Goal: Task Accomplishment & Management: Complete application form

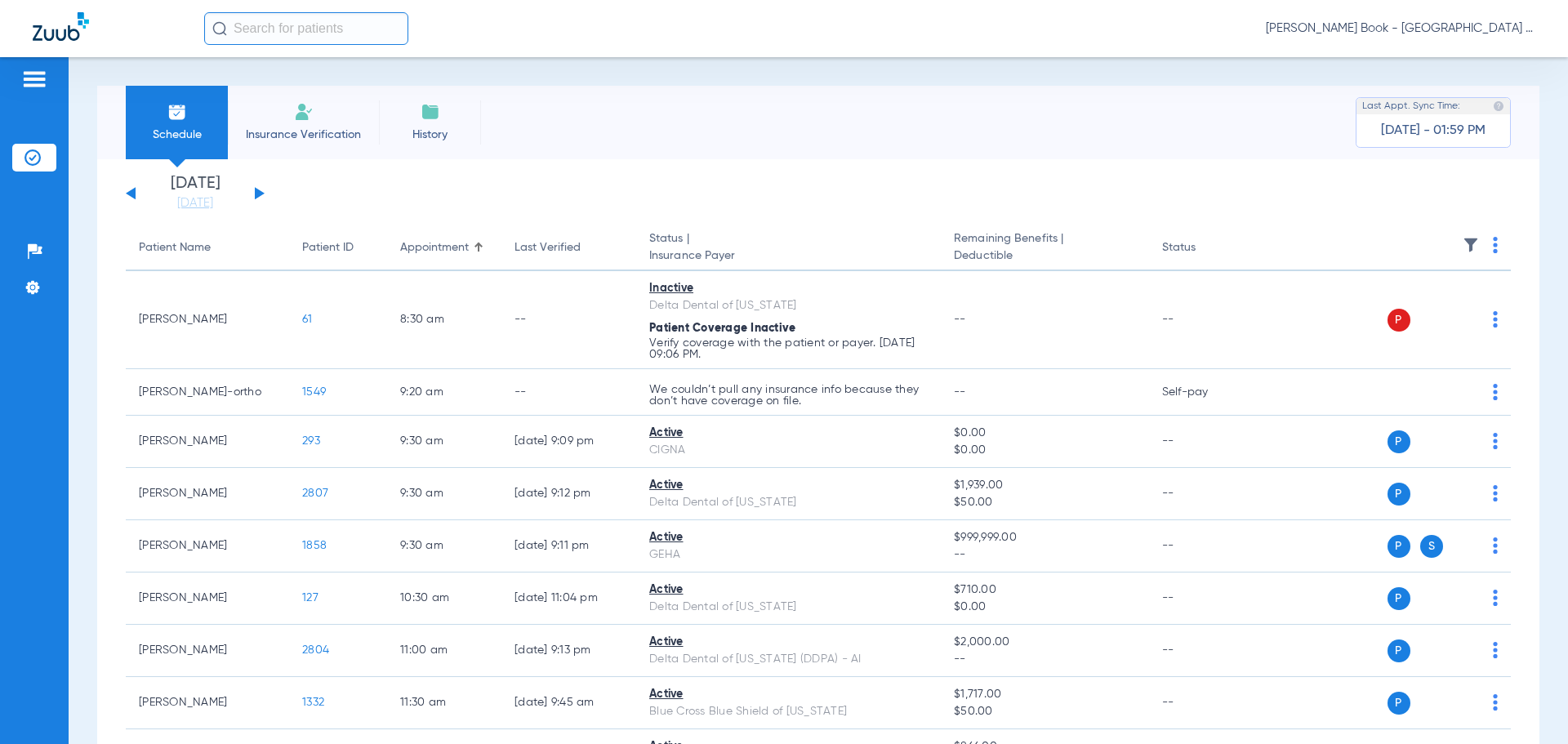
click at [339, 130] on span "Insurance Verification" at bounding box center [303, 134] width 127 height 16
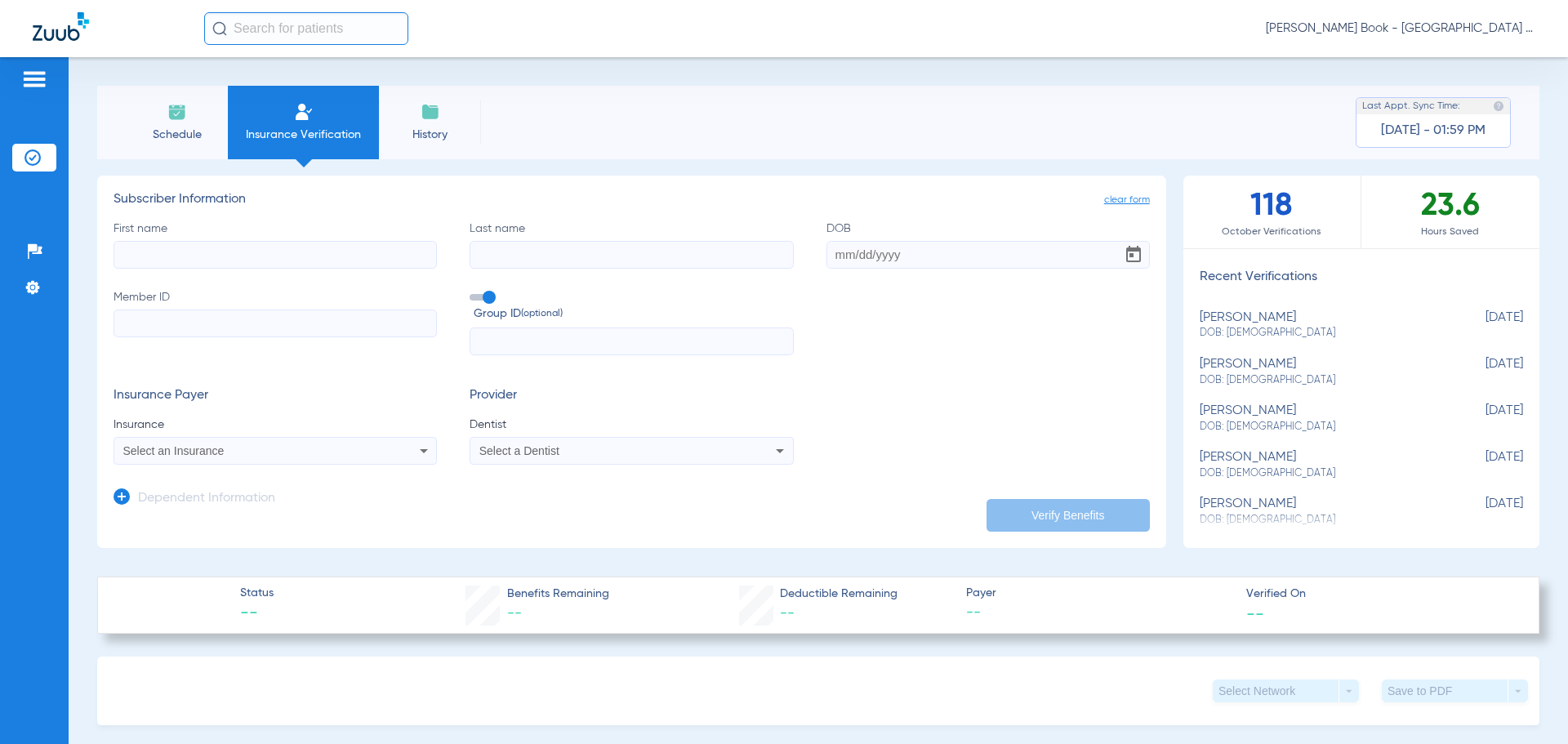
click at [258, 265] on input "First name" at bounding box center [275, 254] width 324 height 28
type input "[PERSON_NAME]"
click at [836, 248] on input "DOB" at bounding box center [988, 254] width 324 height 28
type input "[DATE]"
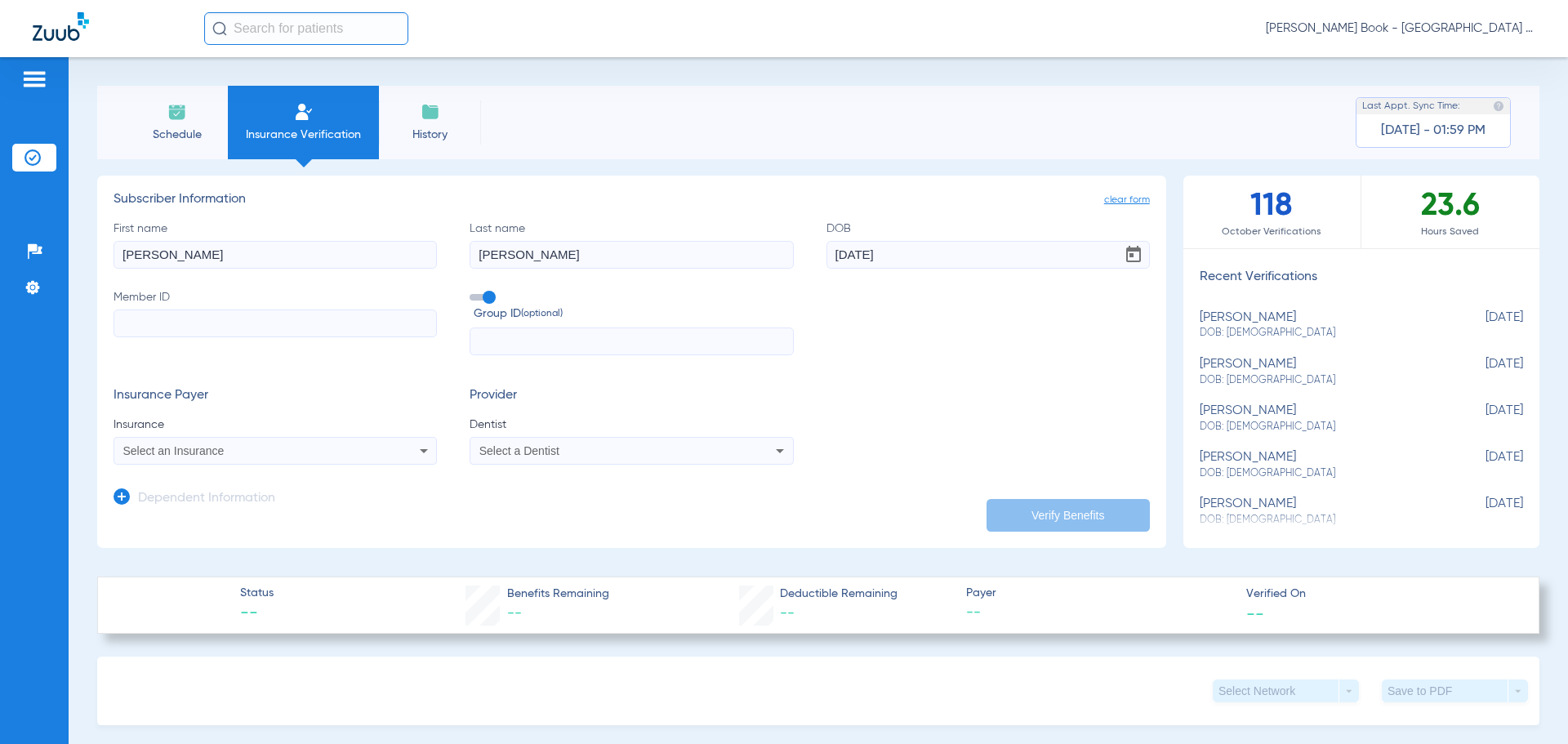
click at [232, 320] on input "Member ID" at bounding box center [275, 323] width 324 height 28
type input "4075203895"
click at [214, 449] on span "Select an Insurance" at bounding box center [174, 452] width 101 height 13
type input "unum"
click at [498, 447] on span "Select a Dentist" at bounding box center [519, 452] width 80 height 13
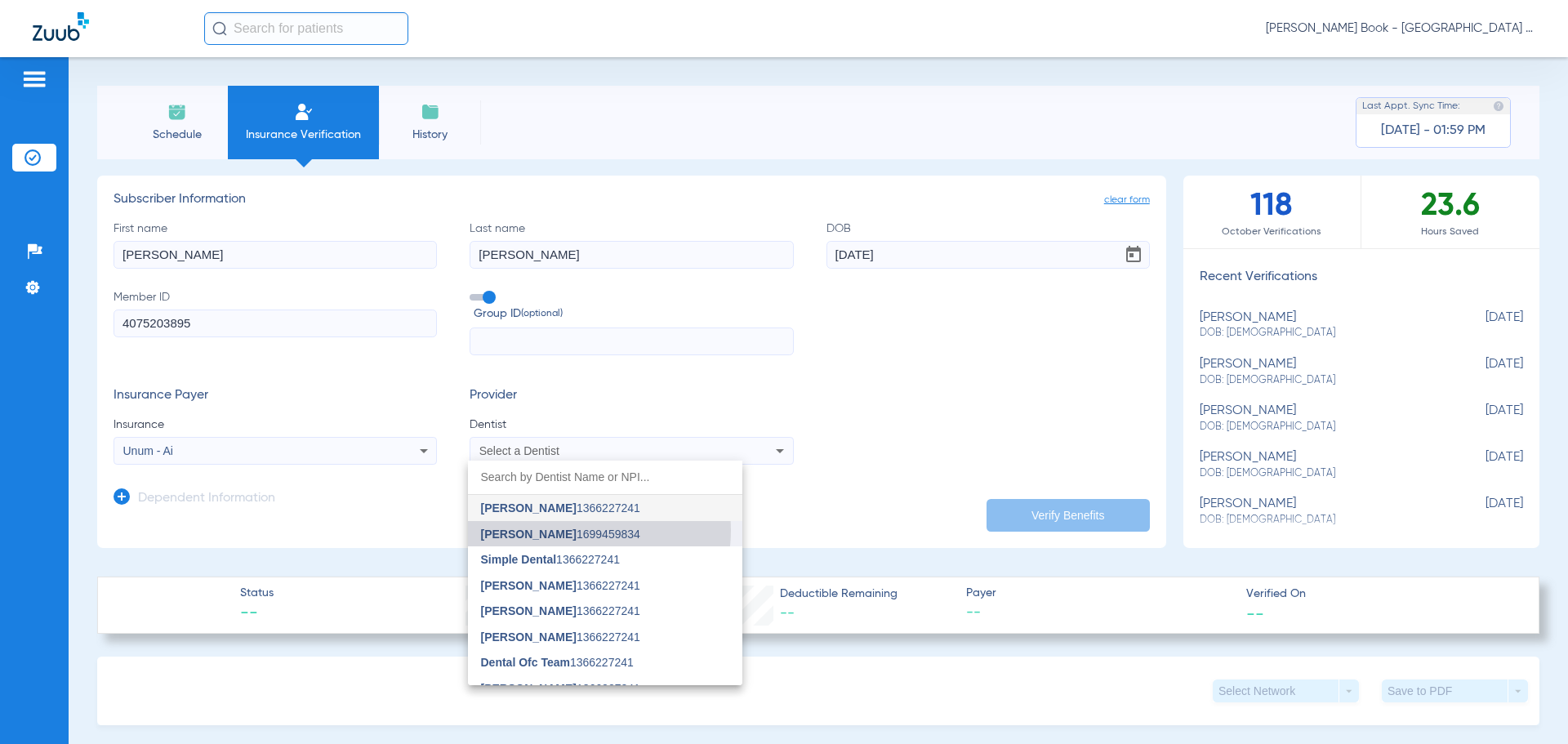
click at [577, 531] on span "[PERSON_NAME] 1699459834" at bounding box center [560, 534] width 159 height 11
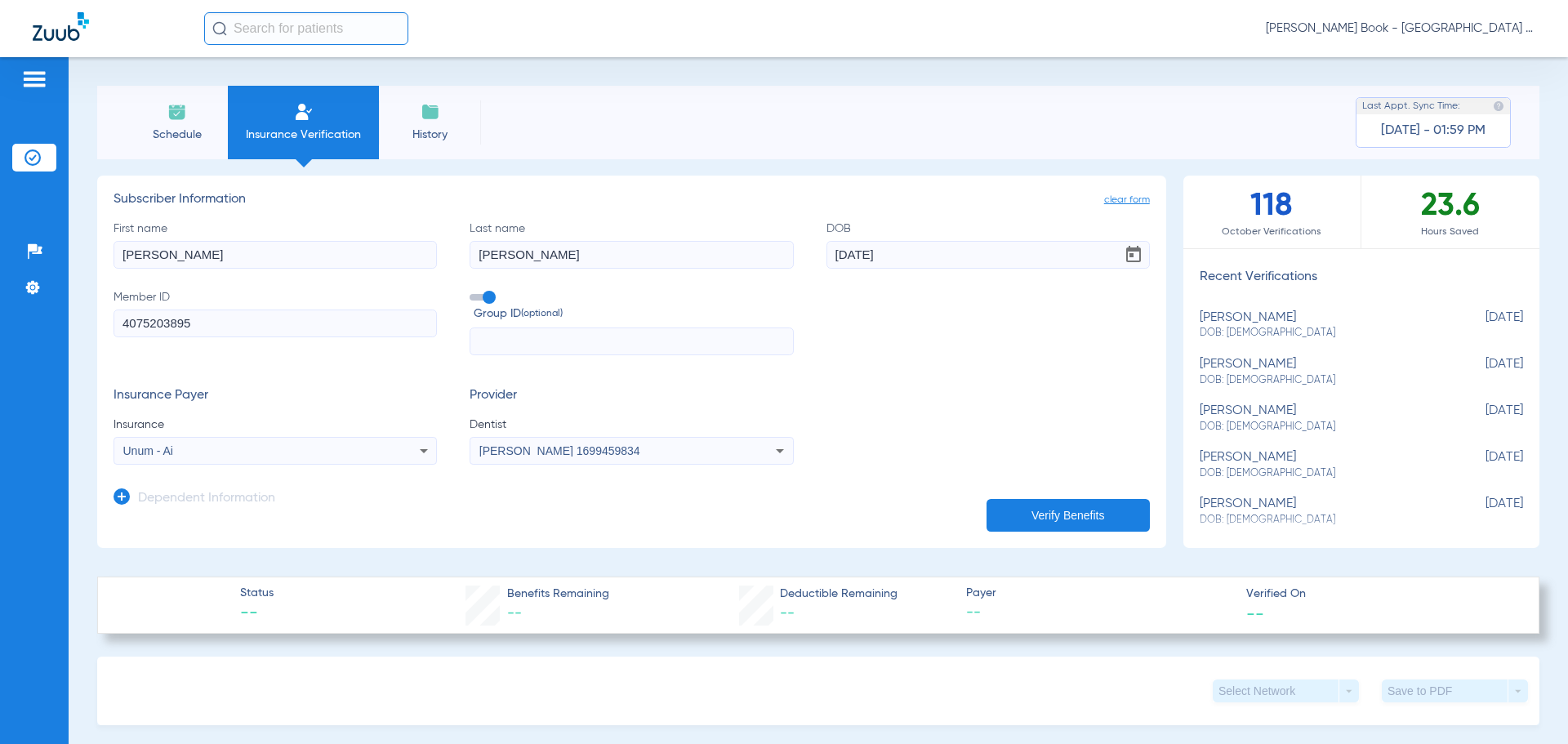
click at [126, 495] on icon at bounding box center [121, 496] width 16 height 16
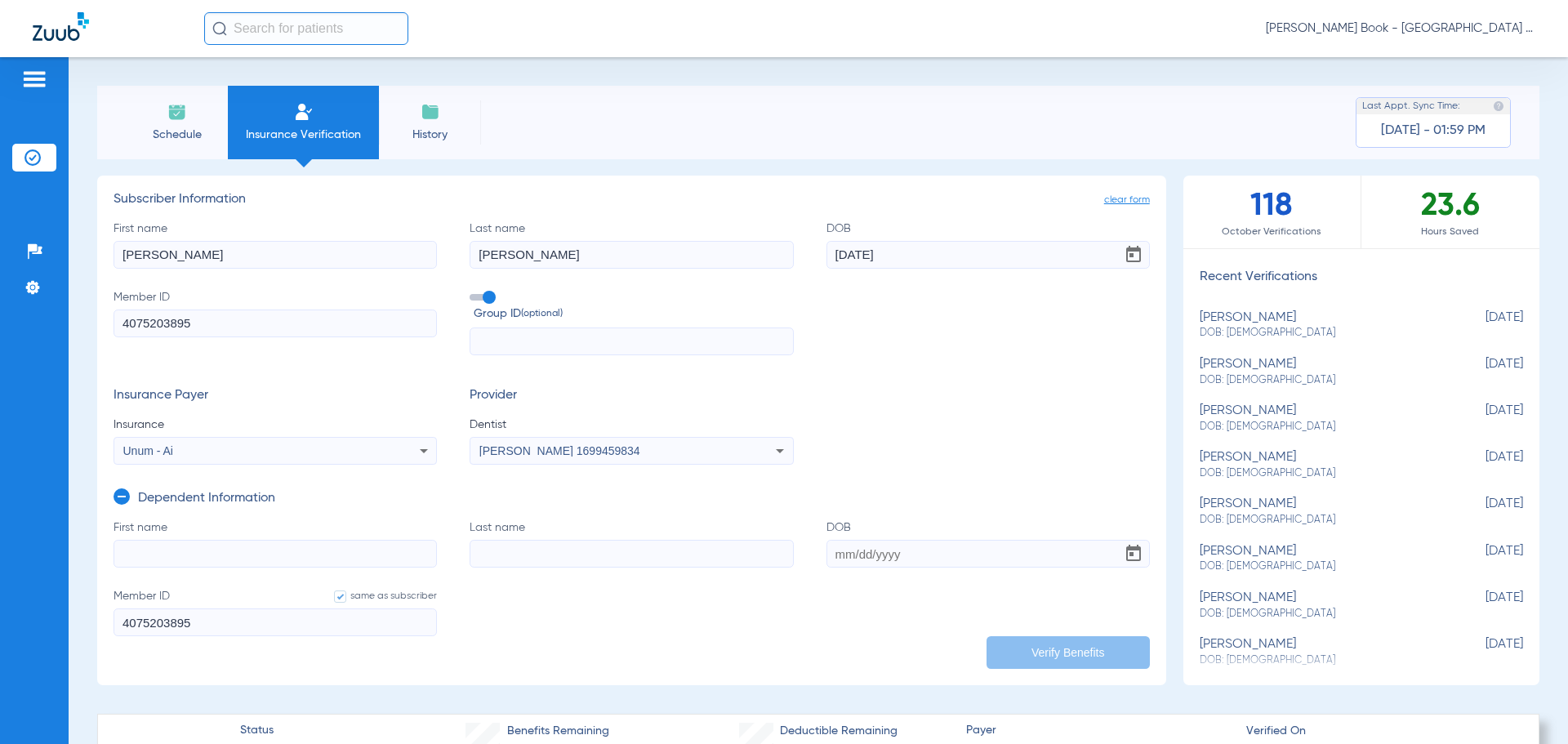
click at [161, 549] on input "First name" at bounding box center [275, 553] width 324 height 28
type input "[PERSON_NAME]"
click at [867, 552] on input "DOB" at bounding box center [988, 553] width 324 height 28
click at [841, 553] on input "07052006" at bounding box center [988, 553] width 324 height 28
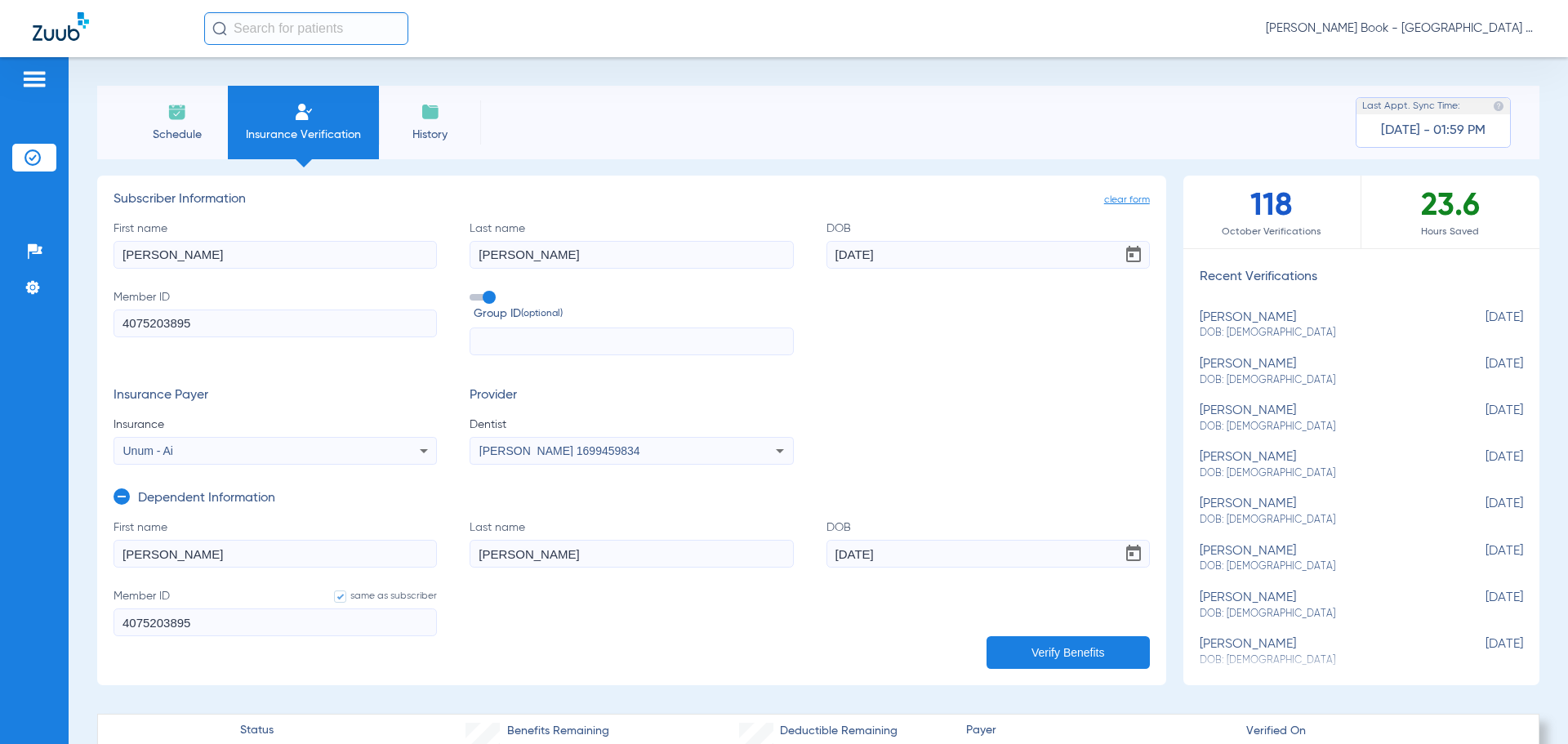
type input "[DATE]"
click at [1022, 648] on button "Verify Benefits" at bounding box center [1068, 653] width 164 height 32
click at [320, 251] on input "[PERSON_NAME]" at bounding box center [275, 254] width 324 height 28
drag, startPoint x: 321, startPoint y: 251, endPoint x: 0, endPoint y: 259, distance: 321.1
click at [0, 259] on div "Patients Insurance Verification Setup Help Center Settings Schedule Insurance V…" at bounding box center [784, 429] width 1568 height 744
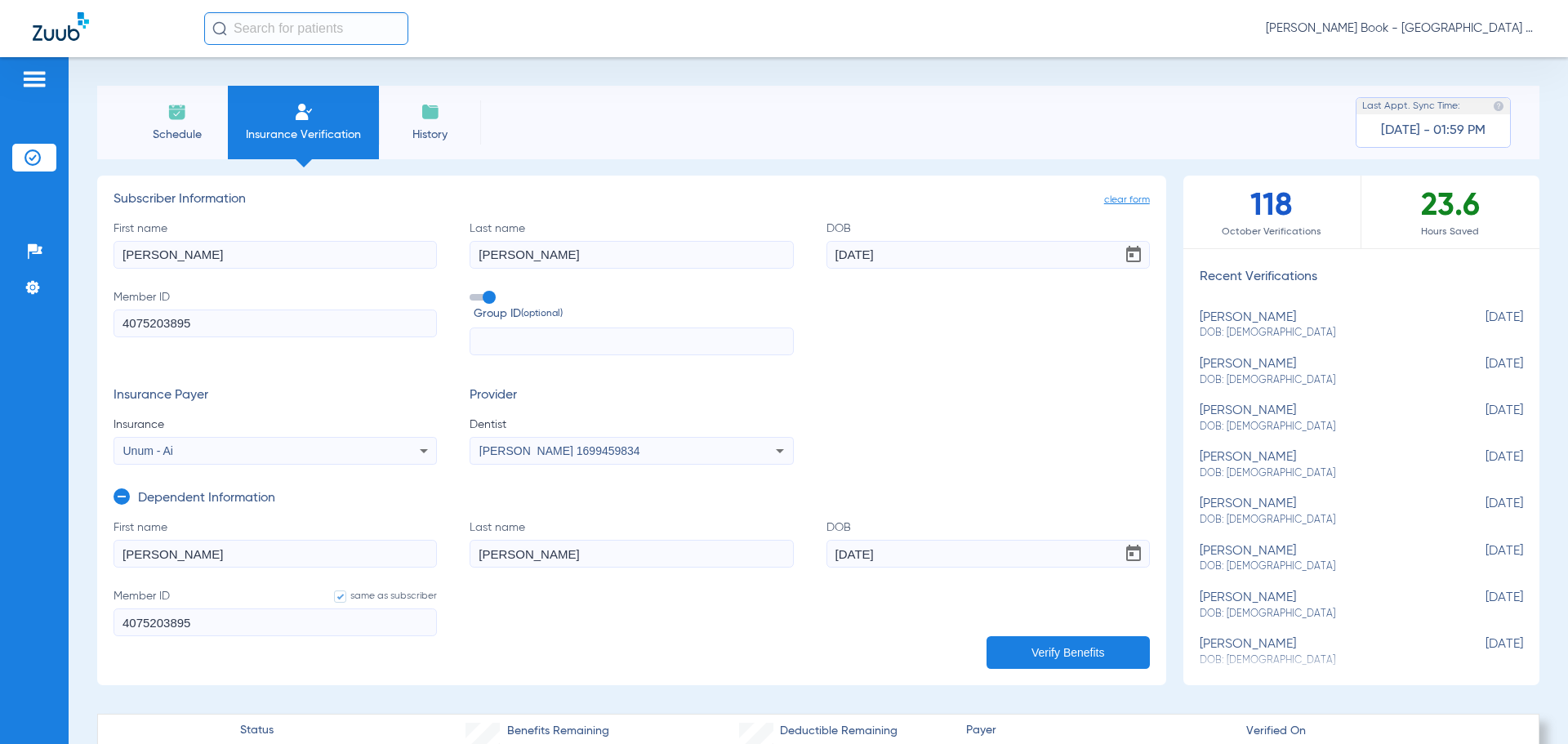
type input "[PERSON_NAME]"
click at [535, 255] on input "[PERSON_NAME]" at bounding box center [631, 254] width 324 height 28
drag, startPoint x: 536, startPoint y: 255, endPoint x: 489, endPoint y: 254, distance: 47.0
click at [489, 254] on input "[PERSON_NAME]" at bounding box center [631, 254] width 324 height 28
type input "[PERSON_NAME]"
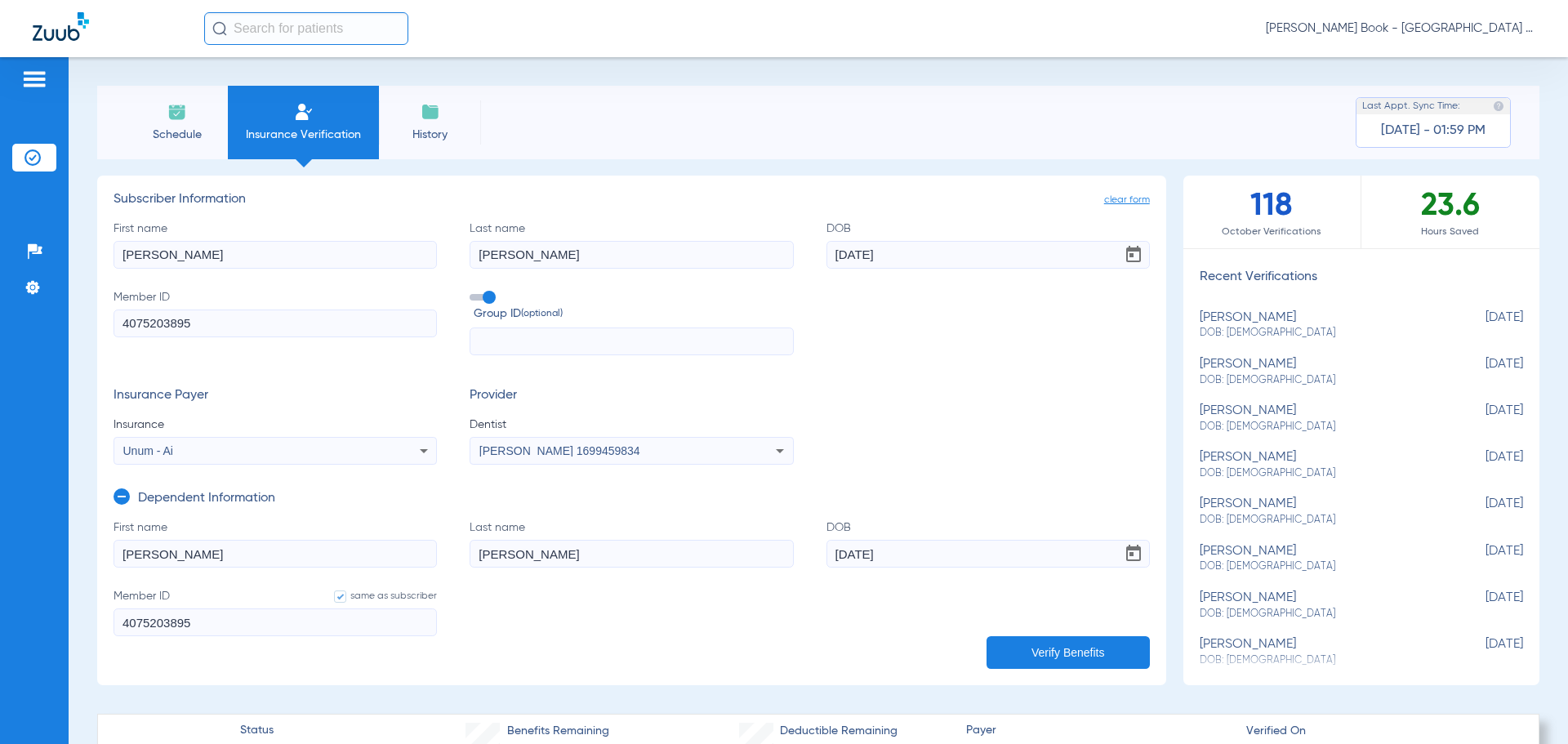
drag, startPoint x: 903, startPoint y: 252, endPoint x: 755, endPoint y: 252, distance: 148.0
click at [755, 252] on div "First name [PERSON_NAME] Last name [PERSON_NAME] DOB [DEMOGRAPHIC_DATA] Member …" at bounding box center [631, 289] width 1036 height 135
type input "[DATE]"
click at [120, 496] on icon at bounding box center [121, 496] width 16 height 16
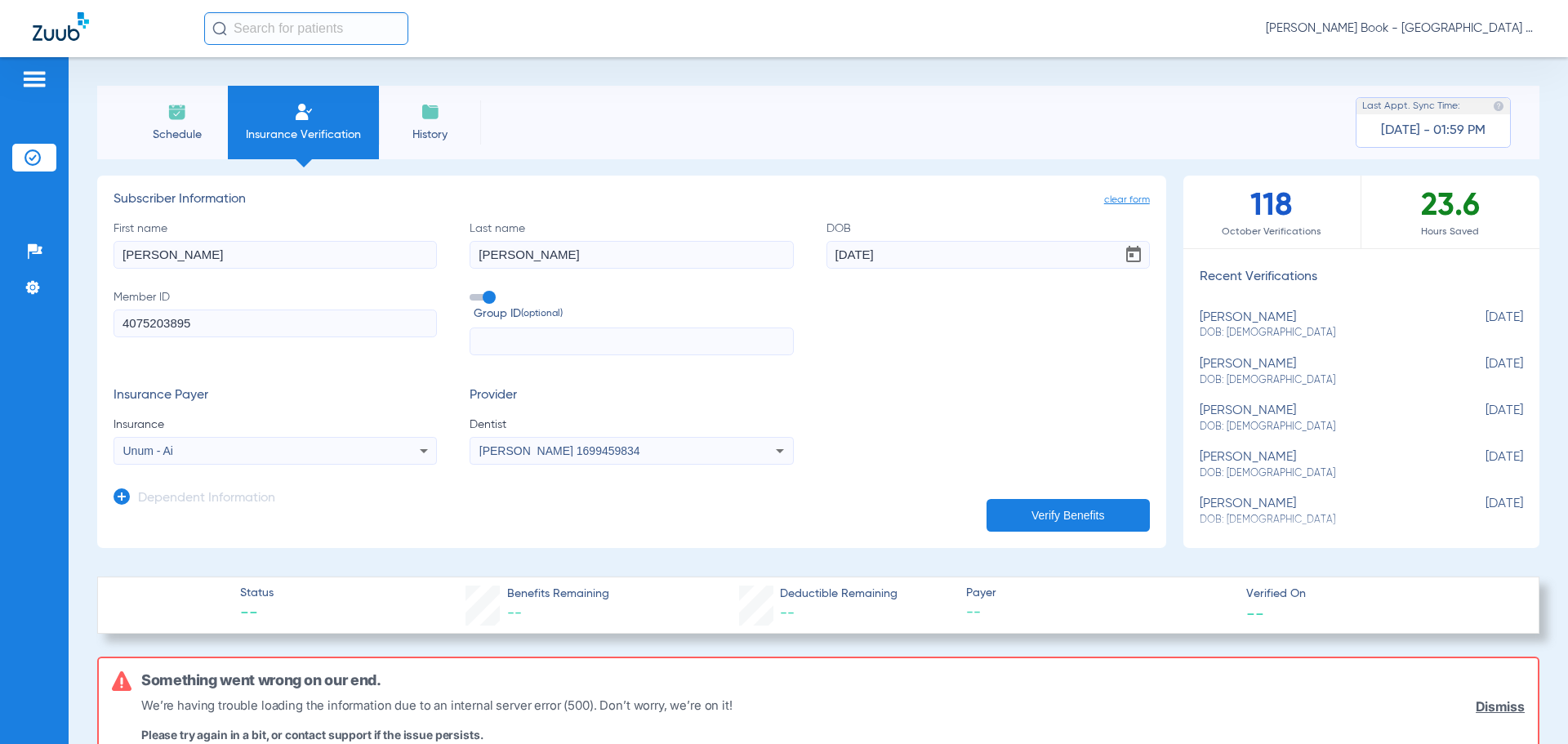
click at [1086, 506] on button "Verify Benefits" at bounding box center [1068, 515] width 164 height 32
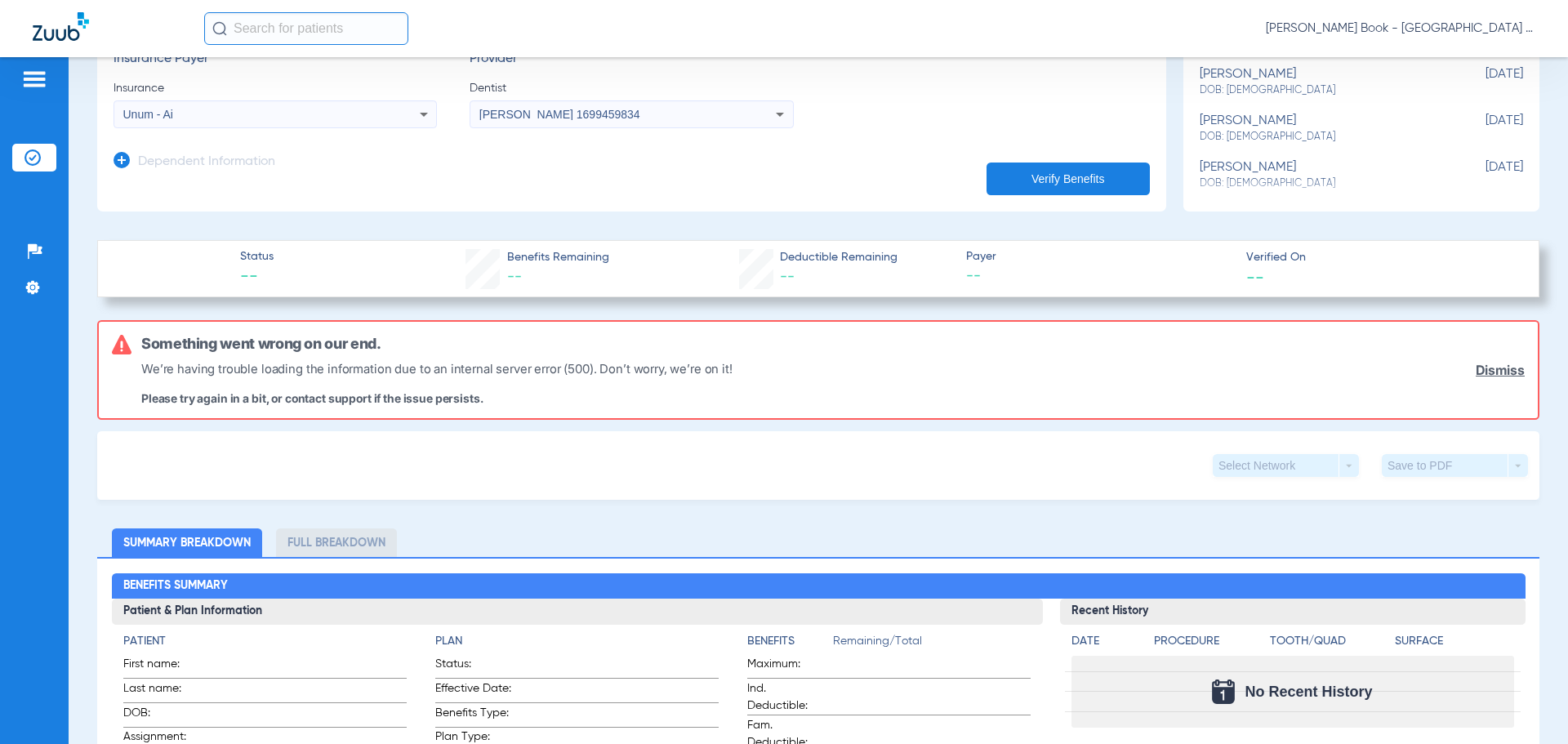
scroll to position [82, 0]
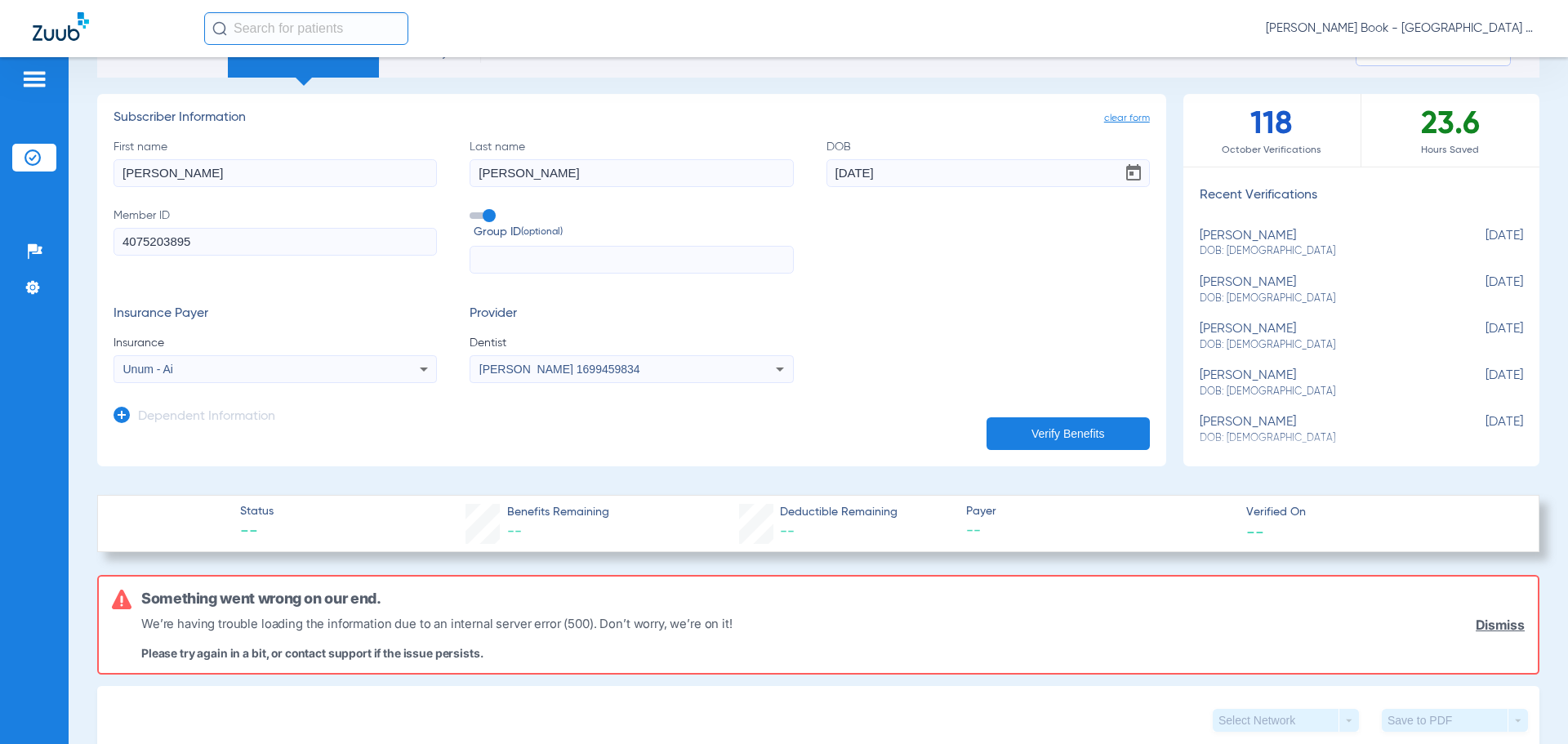
click at [118, 414] on icon at bounding box center [121, 414] width 16 height 16
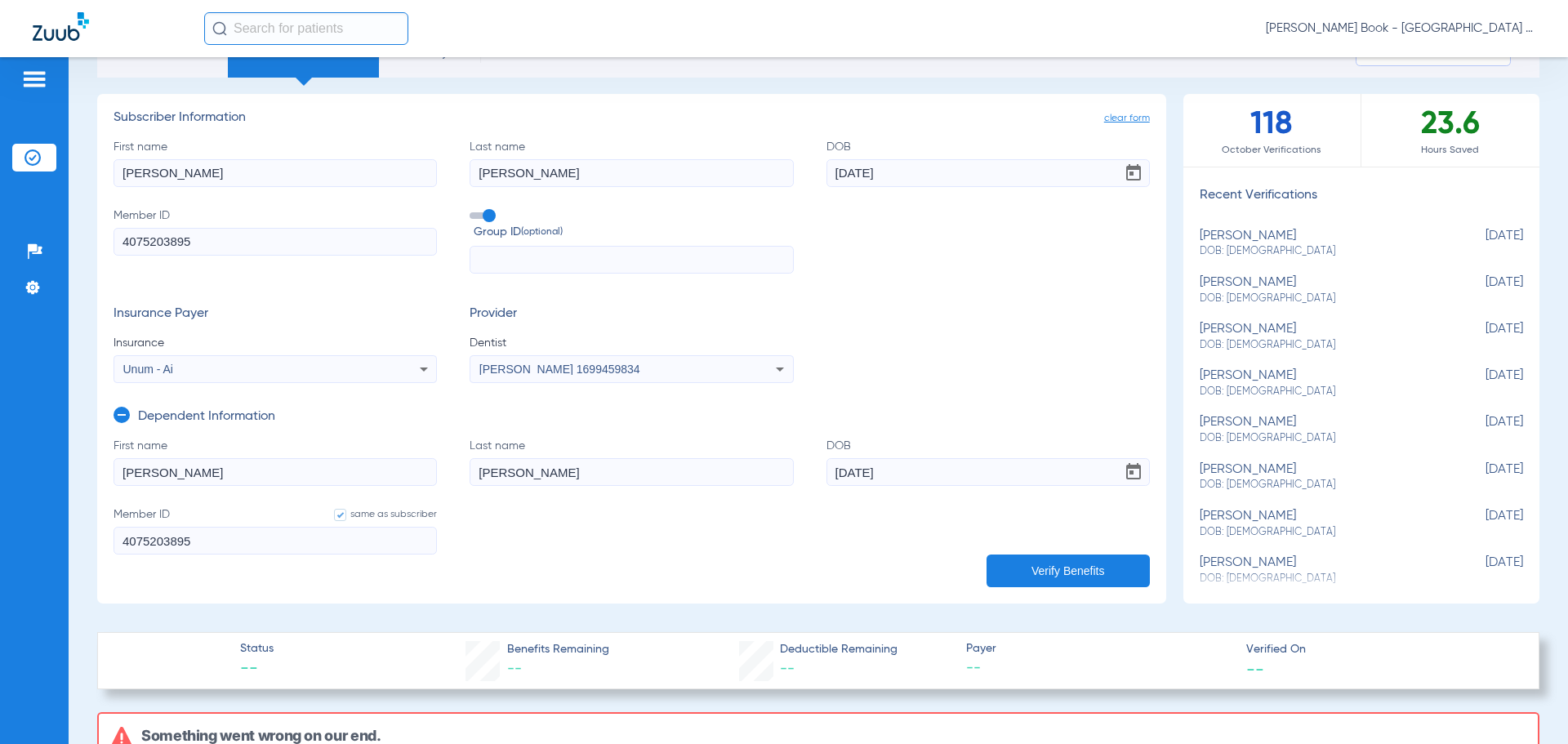
click at [283, 372] on div "Unum - Ai" at bounding box center [246, 370] width 244 height 11
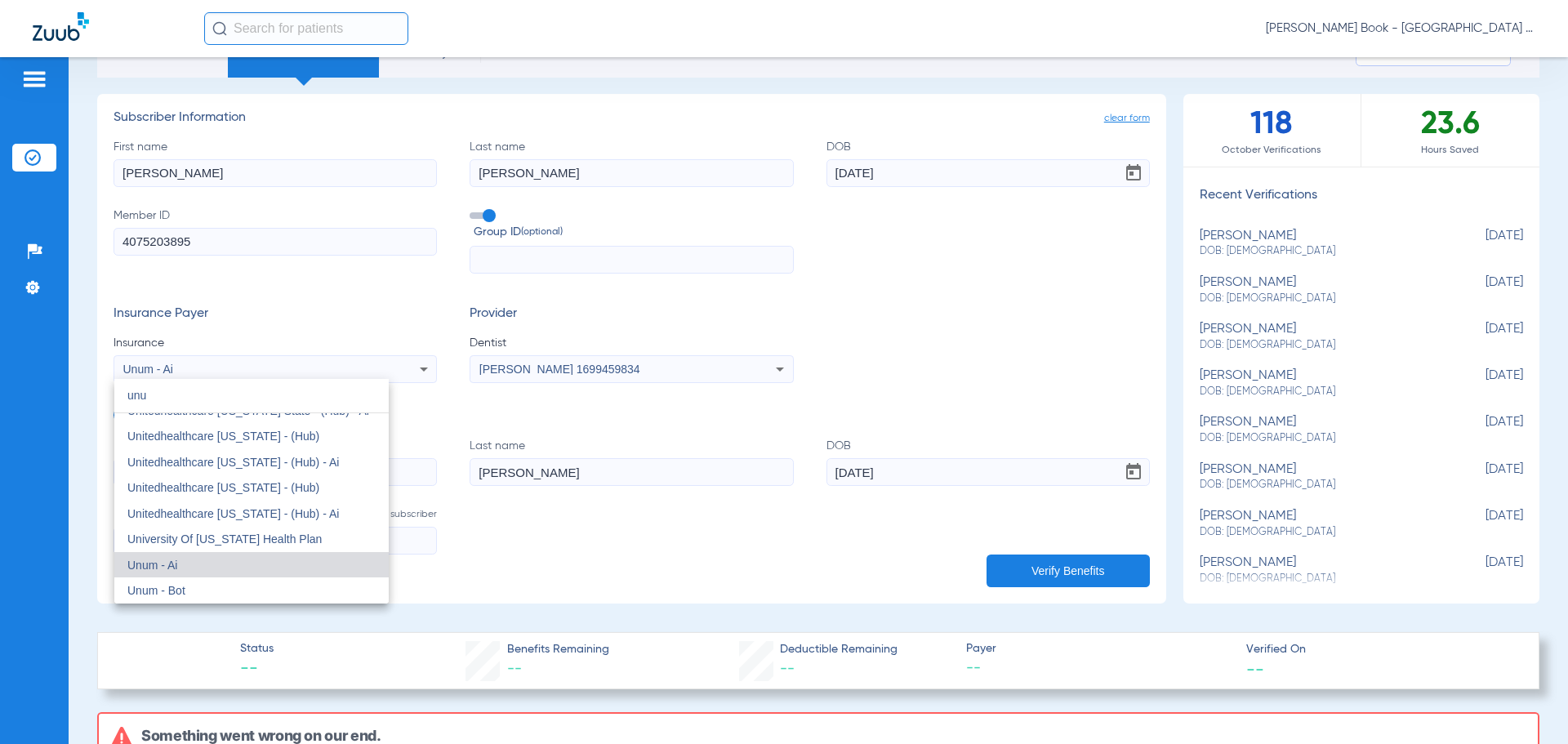
scroll to position [0, 0]
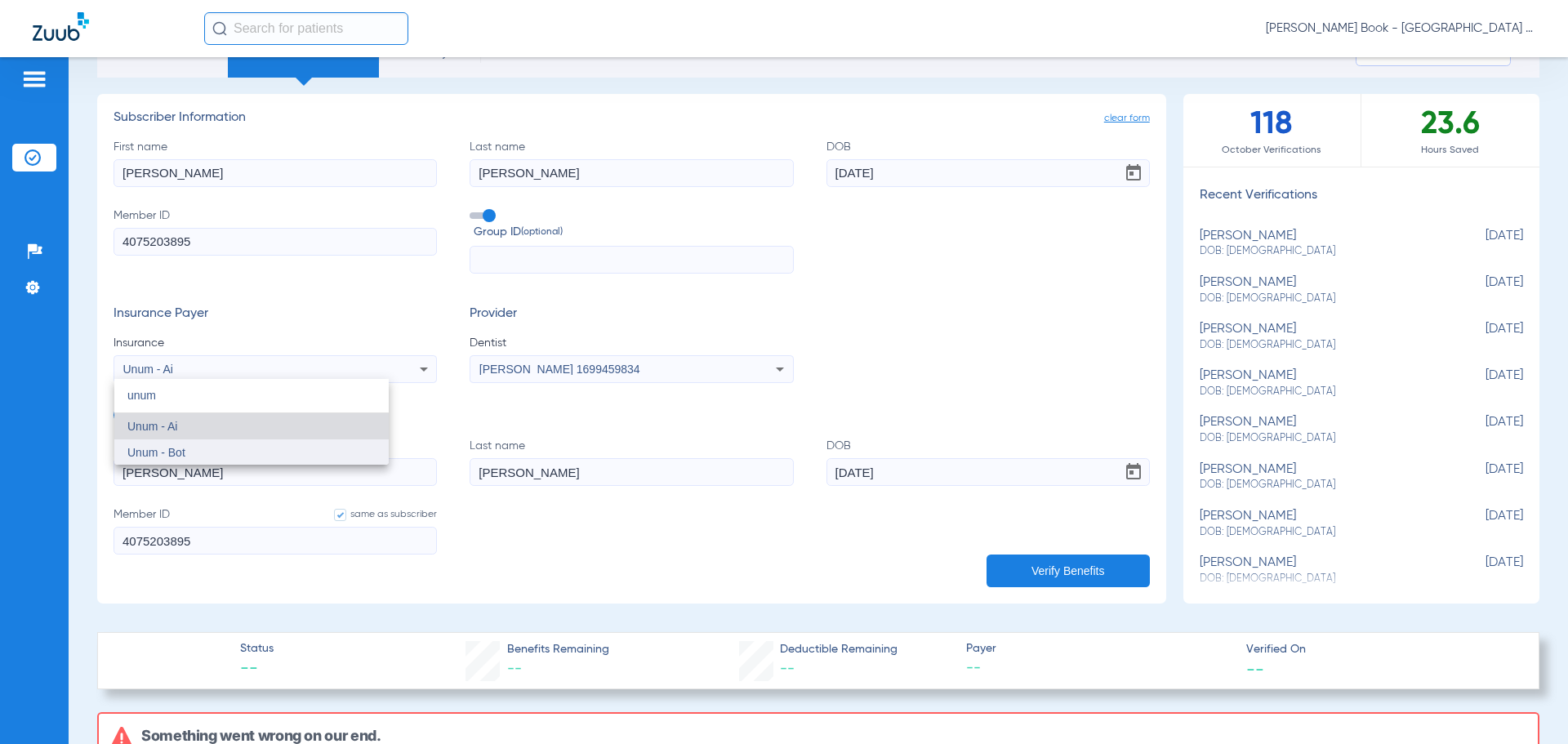
type input "unum"
click at [227, 454] on mat-option "Unum - Bot" at bounding box center [251, 452] width 274 height 26
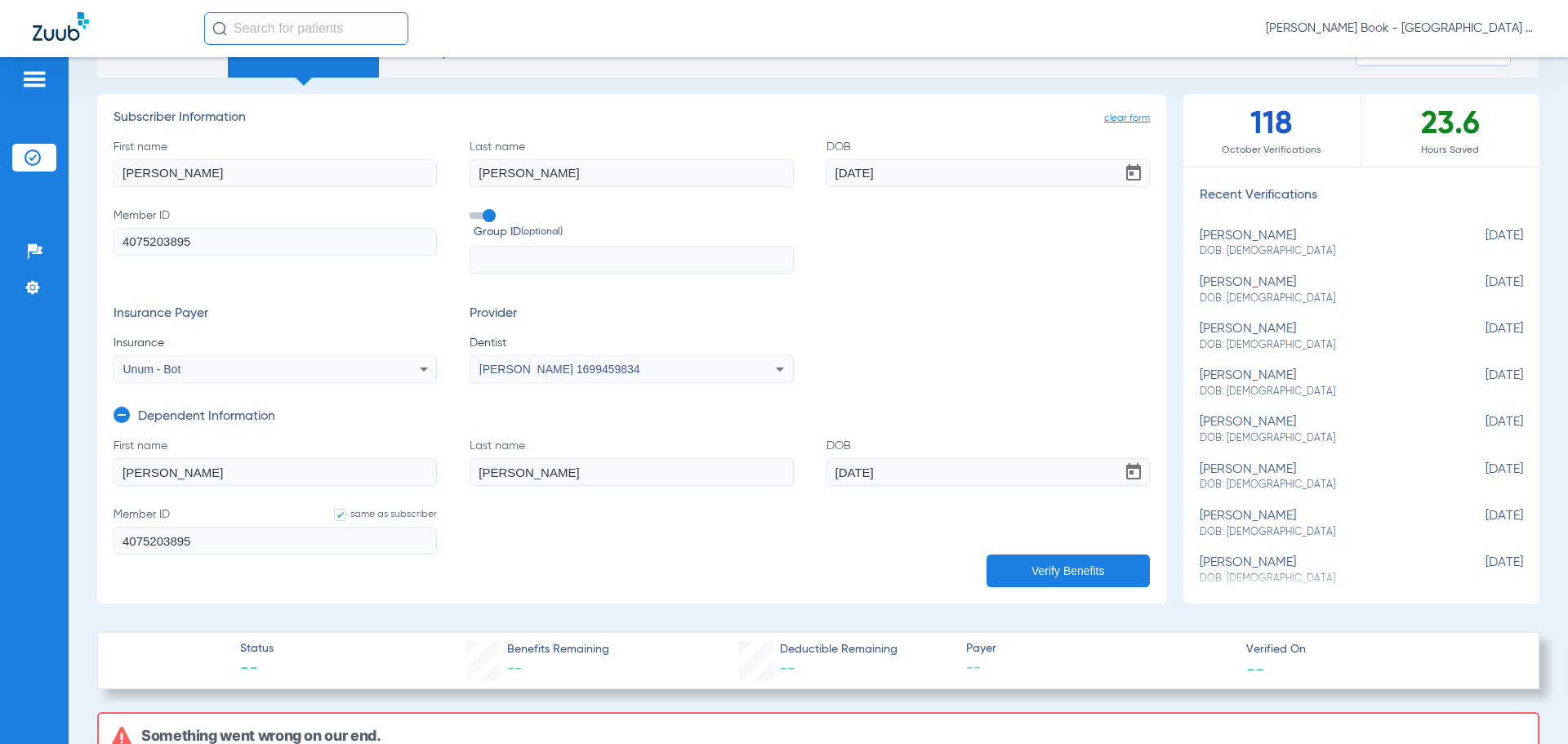
click at [1115, 564] on button "Verify Benefits" at bounding box center [1068, 571] width 164 height 32
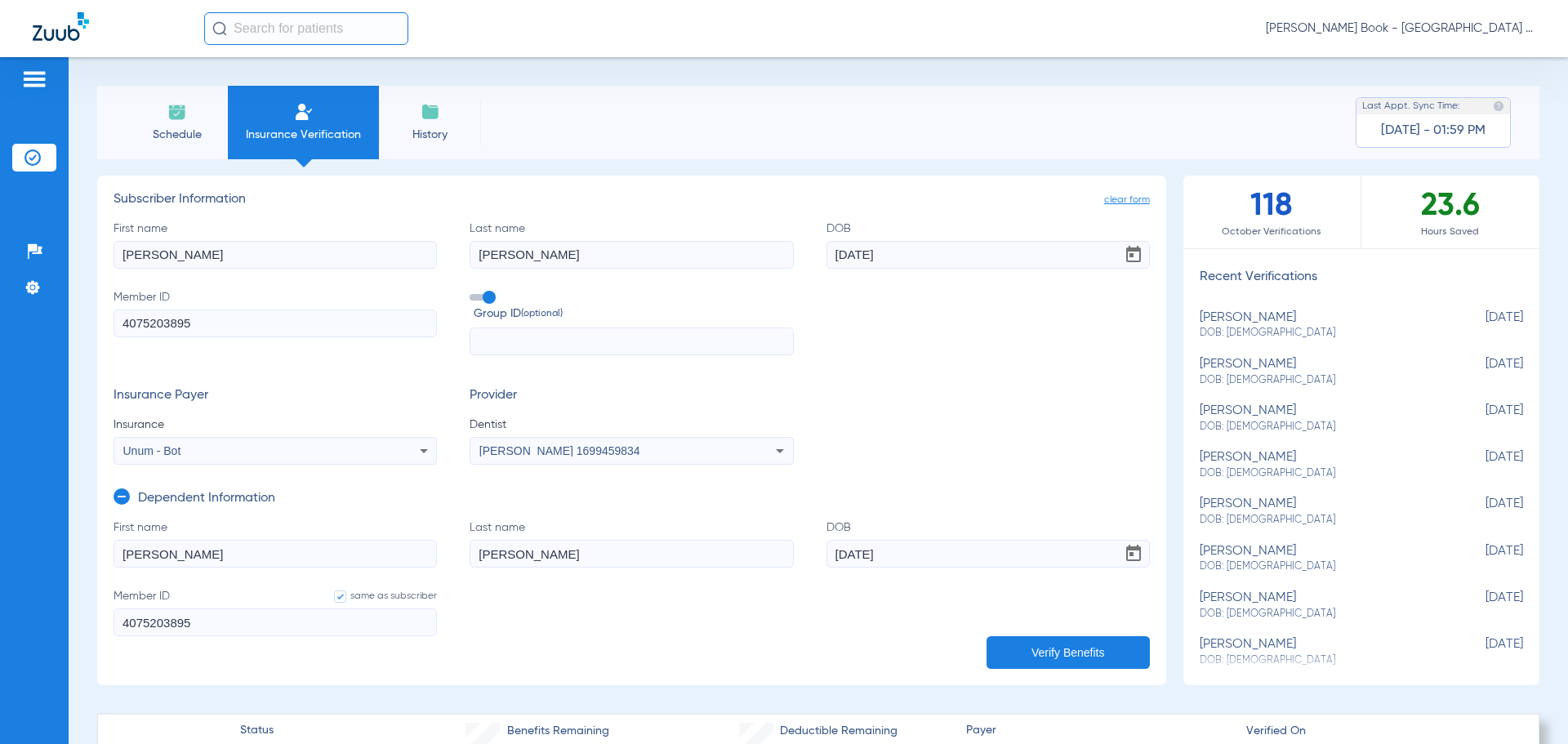
click at [175, 127] on span "Schedule" at bounding box center [176, 134] width 77 height 16
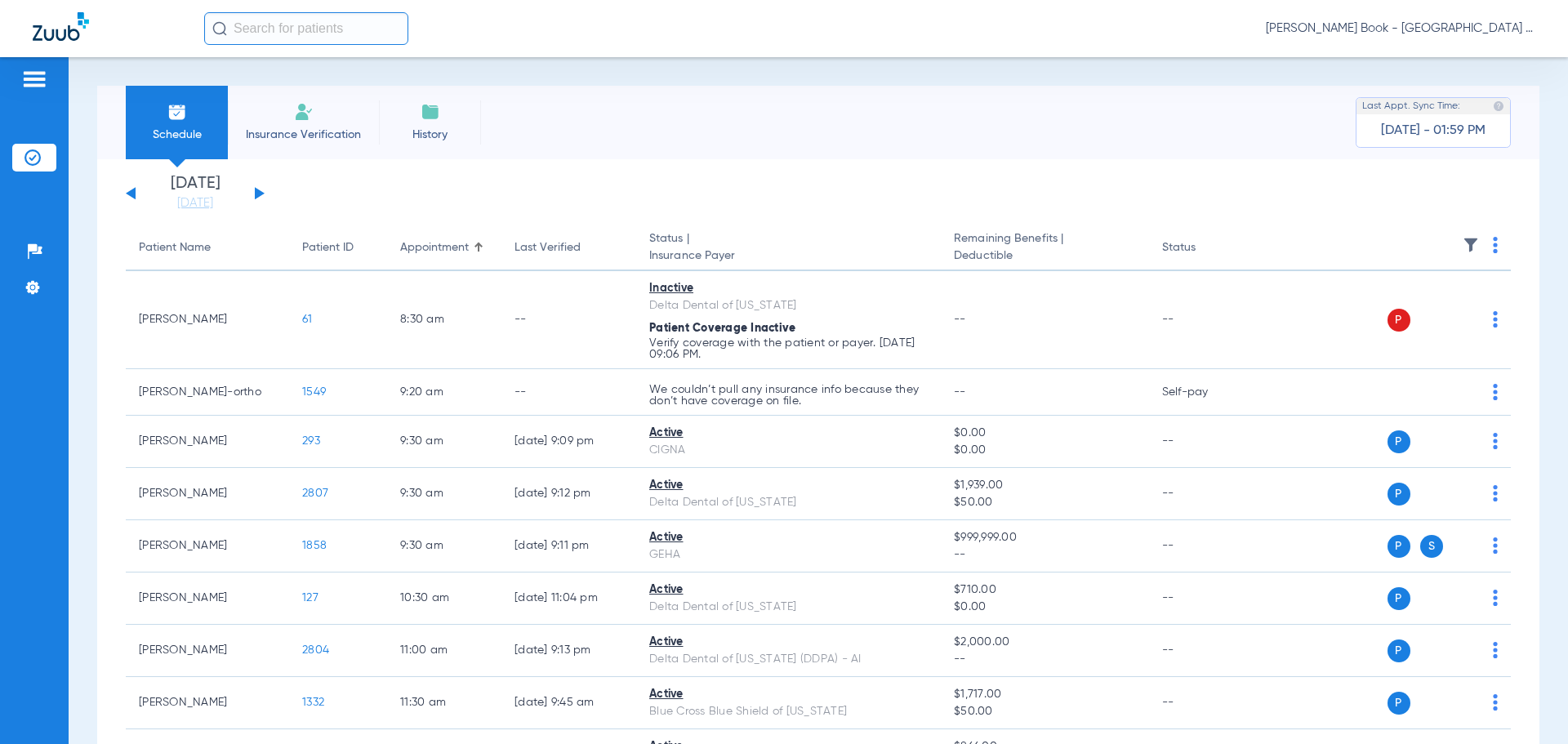
click at [1195, 131] on div "Schedule Insurance Verification History Last Appt. Sync Time: [DATE] - 01:59 PM" at bounding box center [818, 122] width 1442 height 73
